Goal: Task Accomplishment & Management: Use online tool/utility

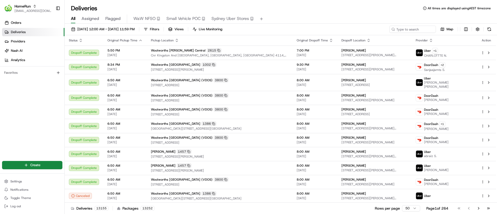
click at [185, 18] on span "Small Vehicle POC" at bounding box center [184, 19] width 34 height 6
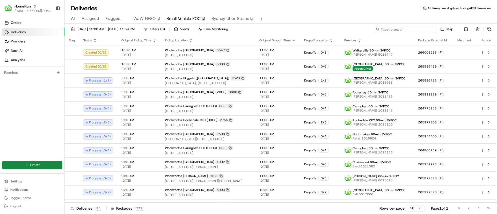
click at [402, 29] on input at bounding box center [405, 29] width 62 height 7
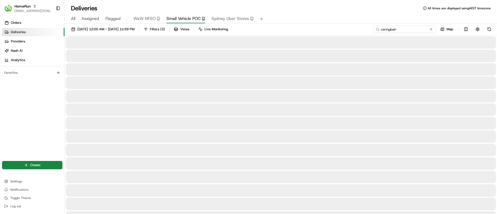
type input "caringbah"
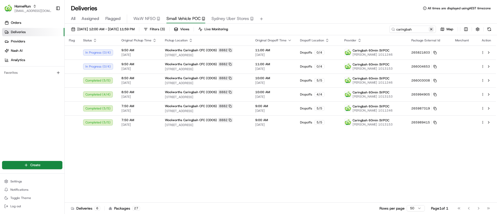
click at [429, 28] on button at bounding box center [431, 29] width 5 height 5
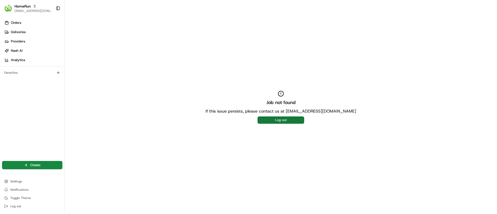
click at [278, 120] on button "Log out" at bounding box center [281, 120] width 47 height 7
